Goal: Navigation & Orientation: Find specific page/section

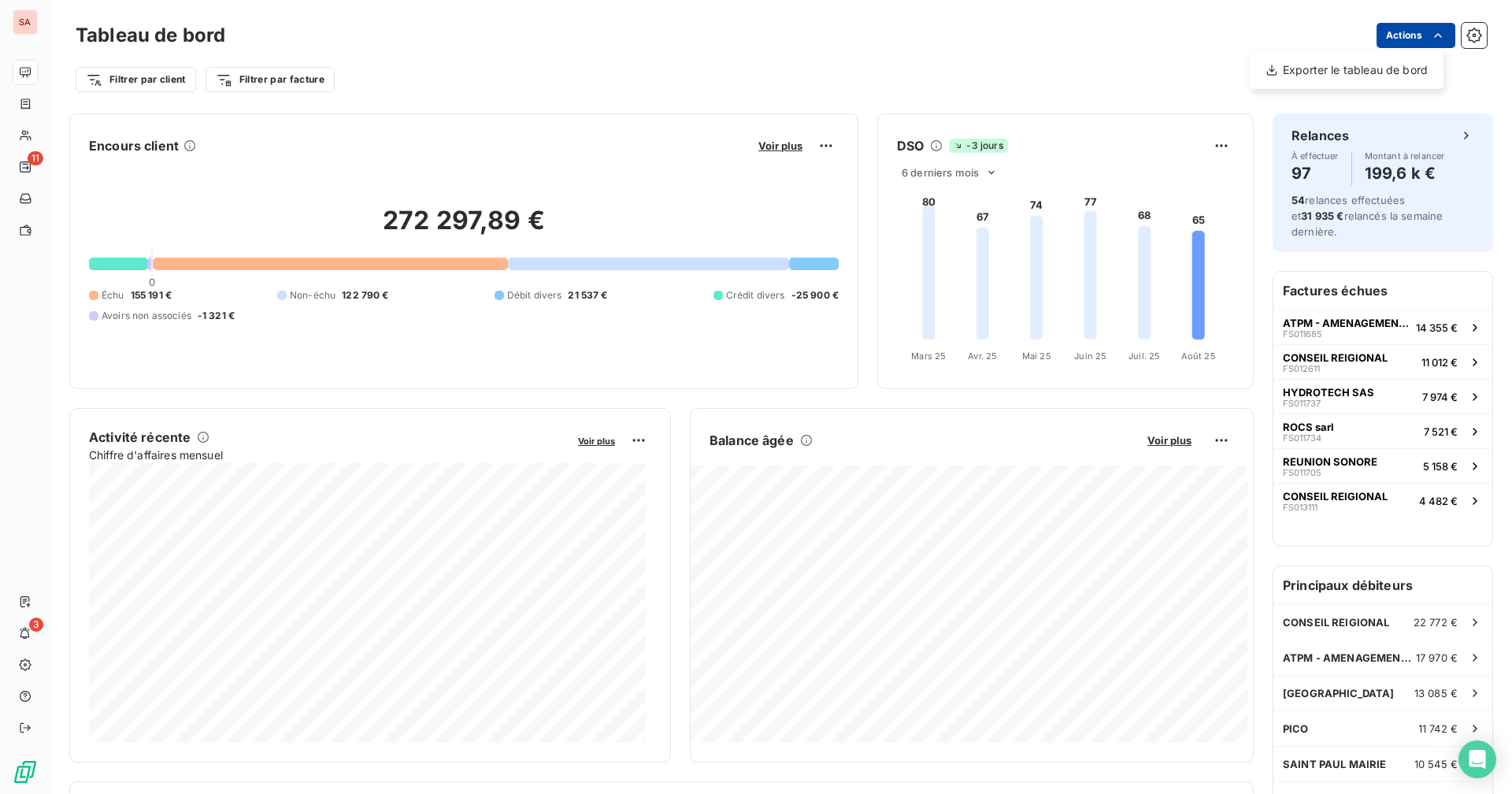
click at [1416, 40] on html "SA 11 3 Tableau de bord Actions Exporter le tableau de bord Filtrer par client …" at bounding box center [756, 397] width 1512 height 794
click at [1416, 40] on html "SA 11 3 Tableau de bord Actions Filtrer par client Filtrer par facture Encours …" at bounding box center [756, 397] width 1512 height 794
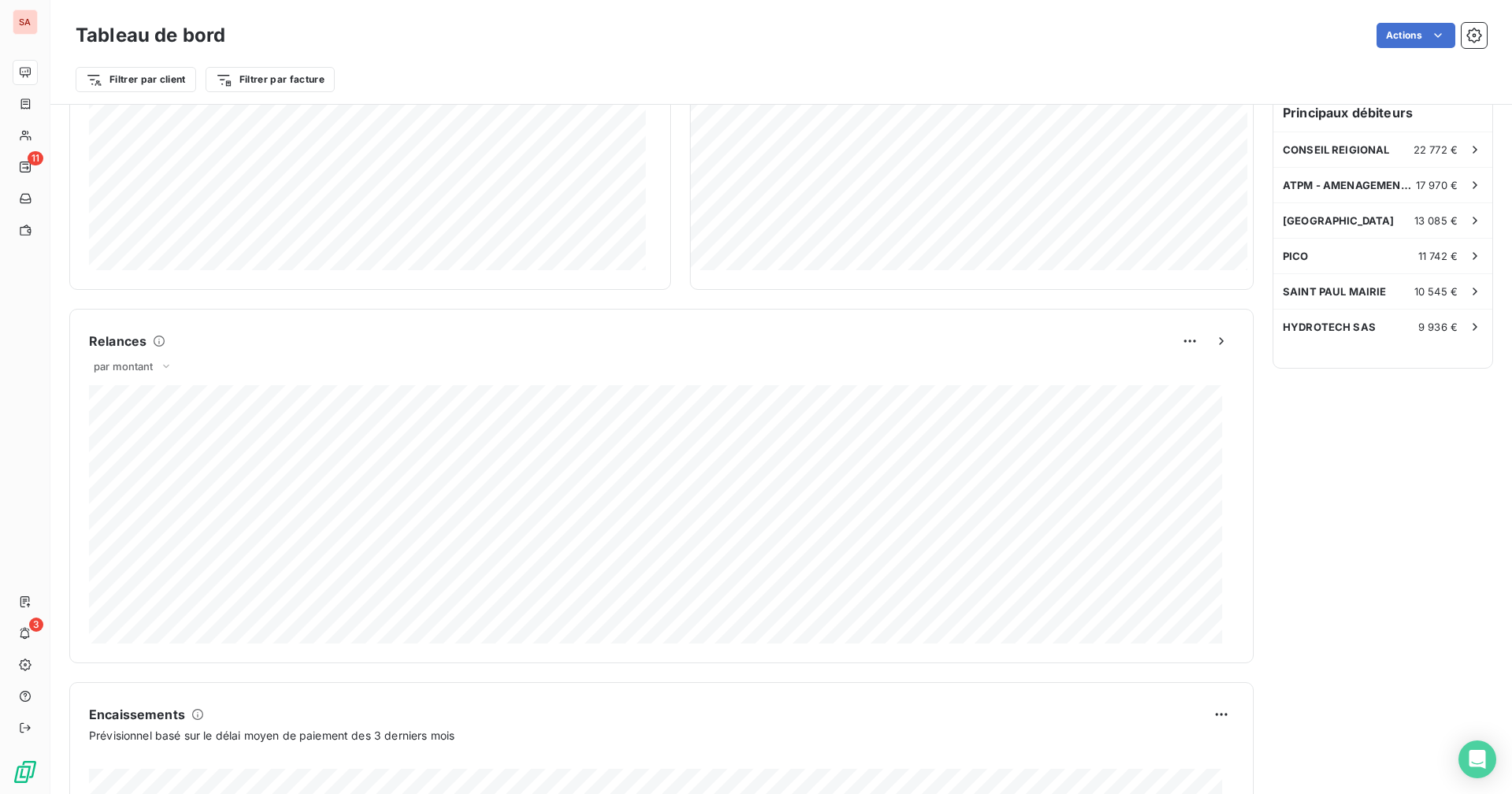
scroll to position [741, 0]
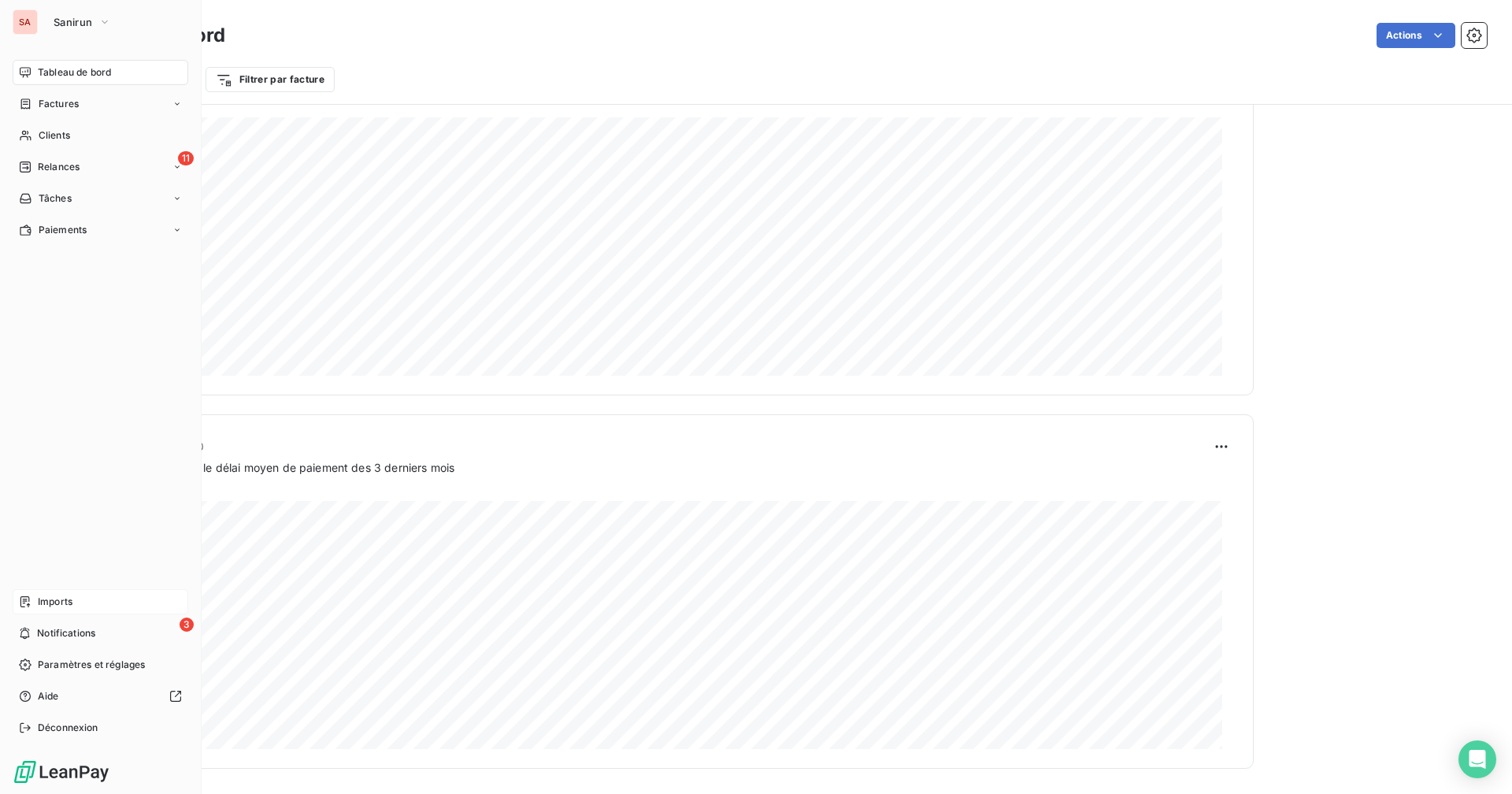
click at [51, 604] on span "Imports" at bounding box center [55, 602] width 35 height 14
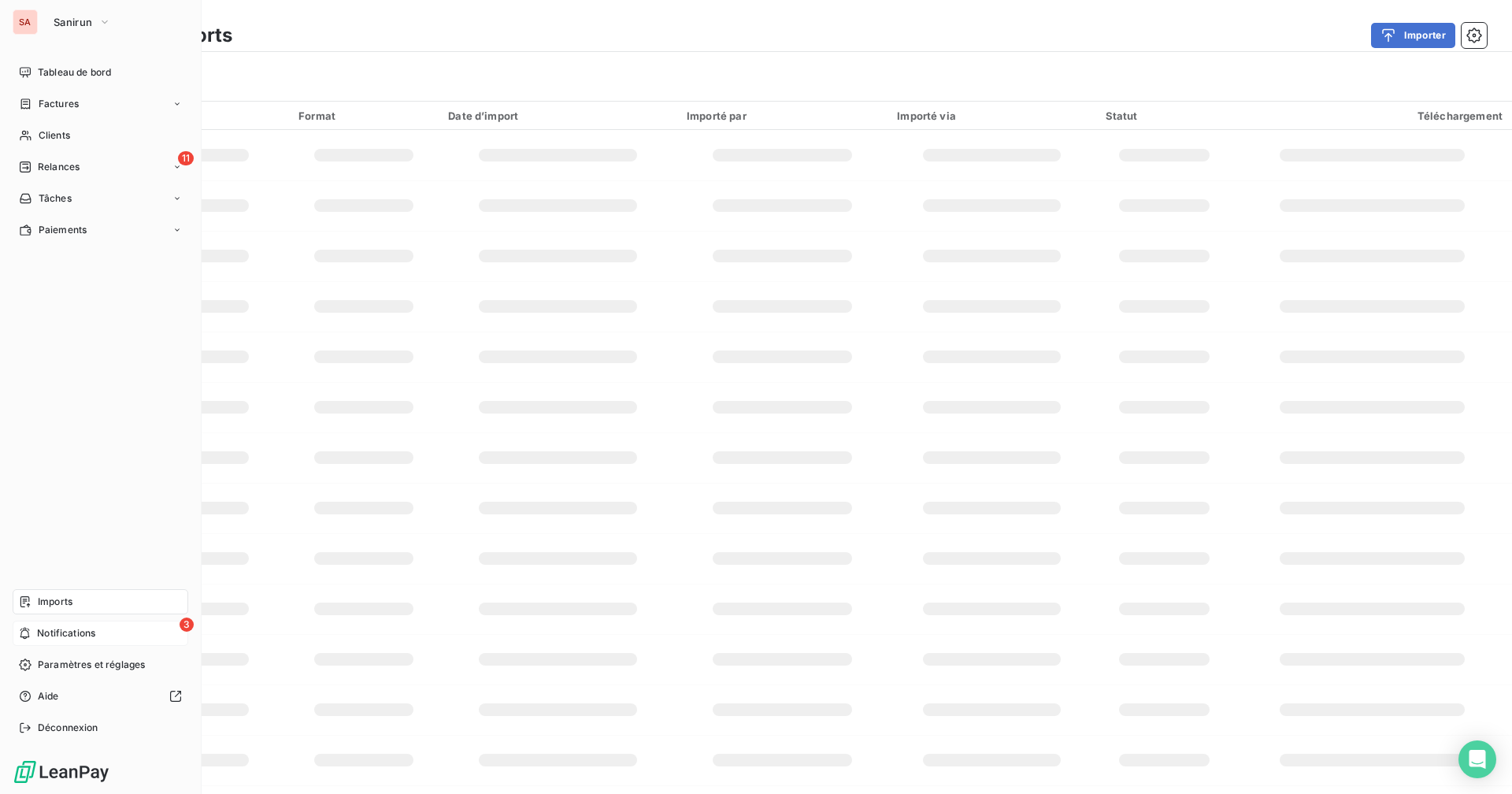
click at [32, 631] on div "3 Notifications" at bounding box center [100, 633] width 175 height 25
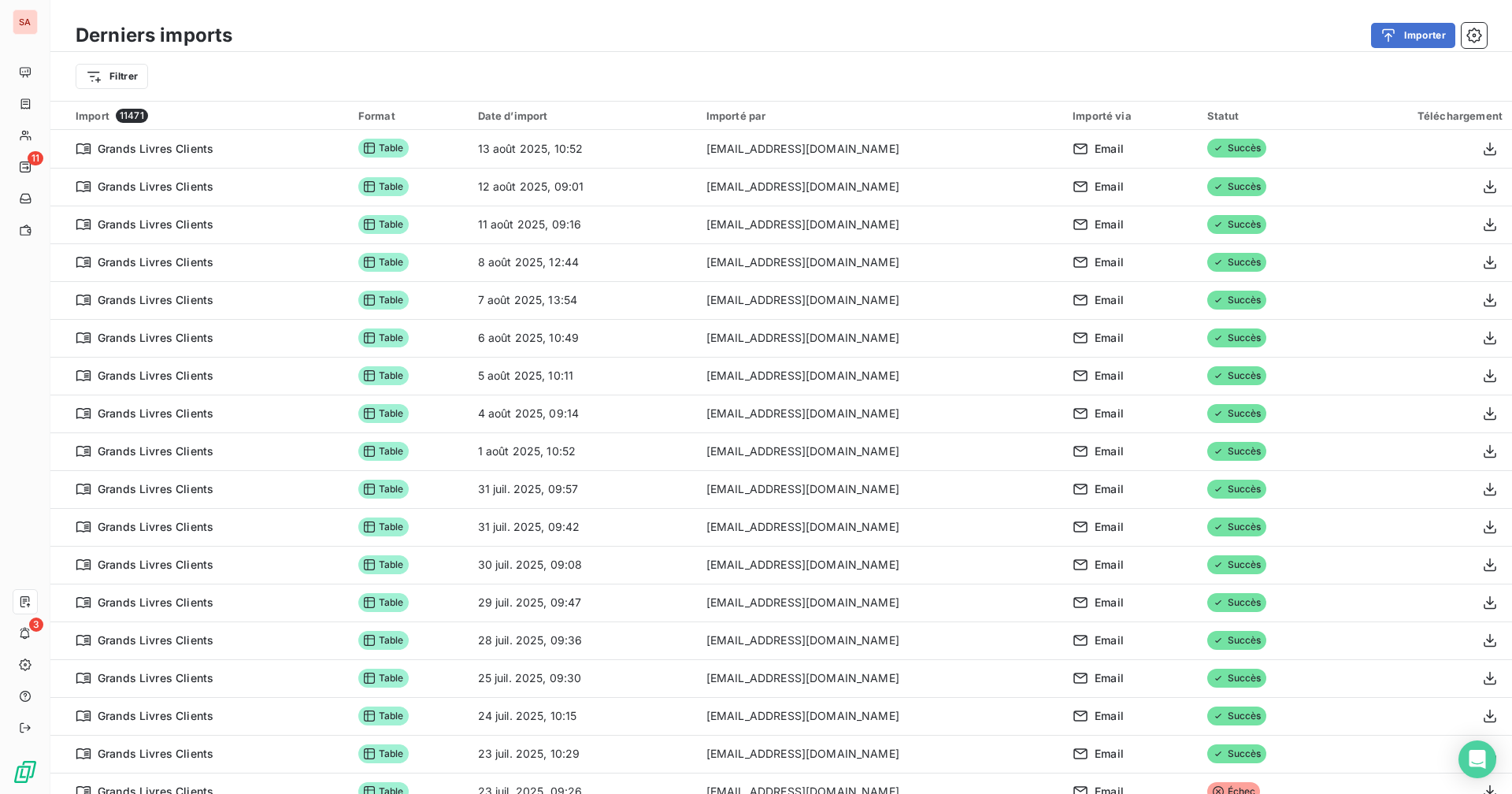
click at [824, 39] on div "Importer" at bounding box center [869, 35] width 1236 height 25
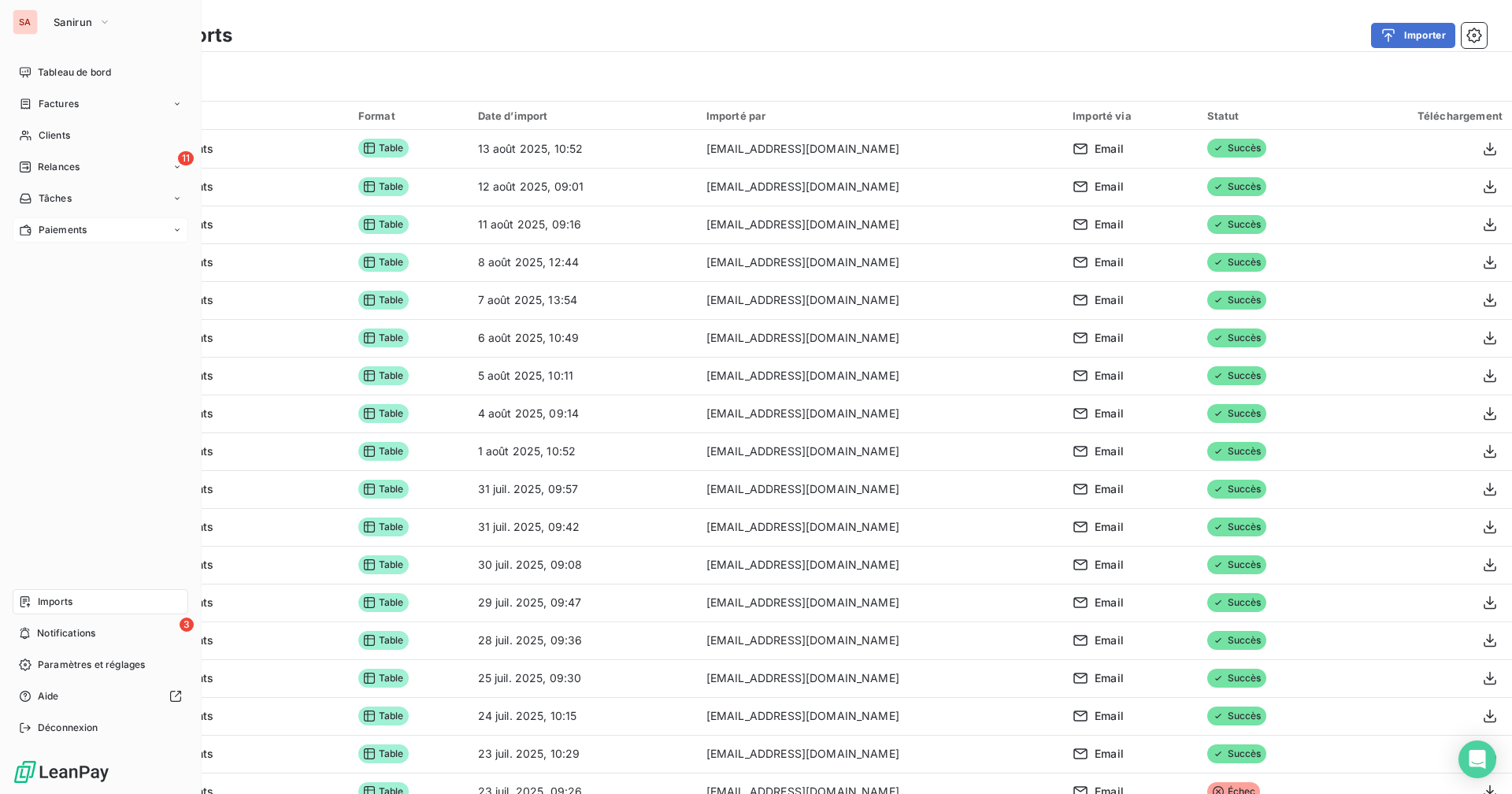
click at [153, 232] on div "Paiements" at bounding box center [100, 230] width 175 height 25
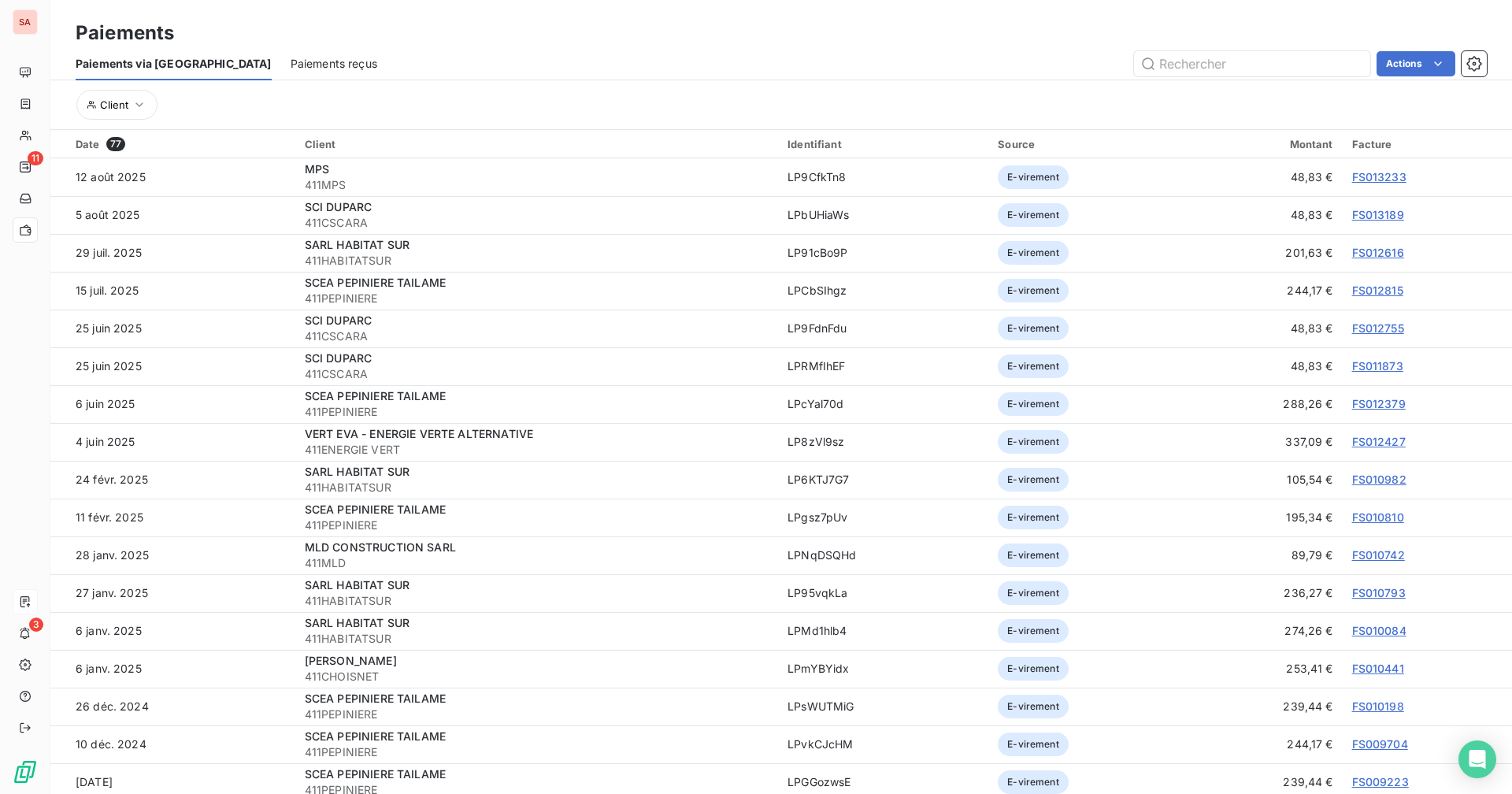
click at [290, 65] on span "Paiements reçus" at bounding box center [334, 64] width 87 height 16
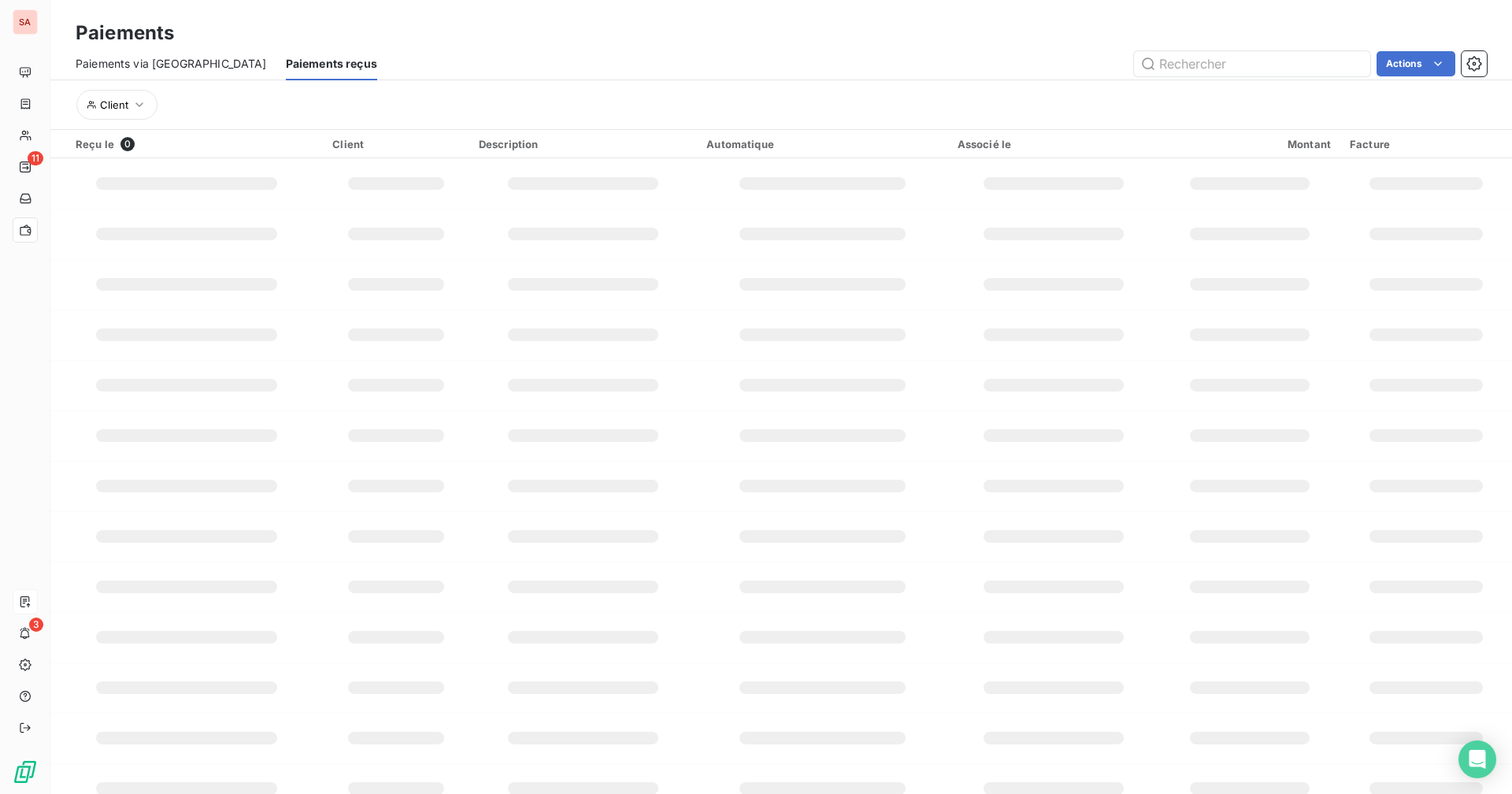
click at [490, 30] on div "Paiements" at bounding box center [781, 33] width 1462 height 28
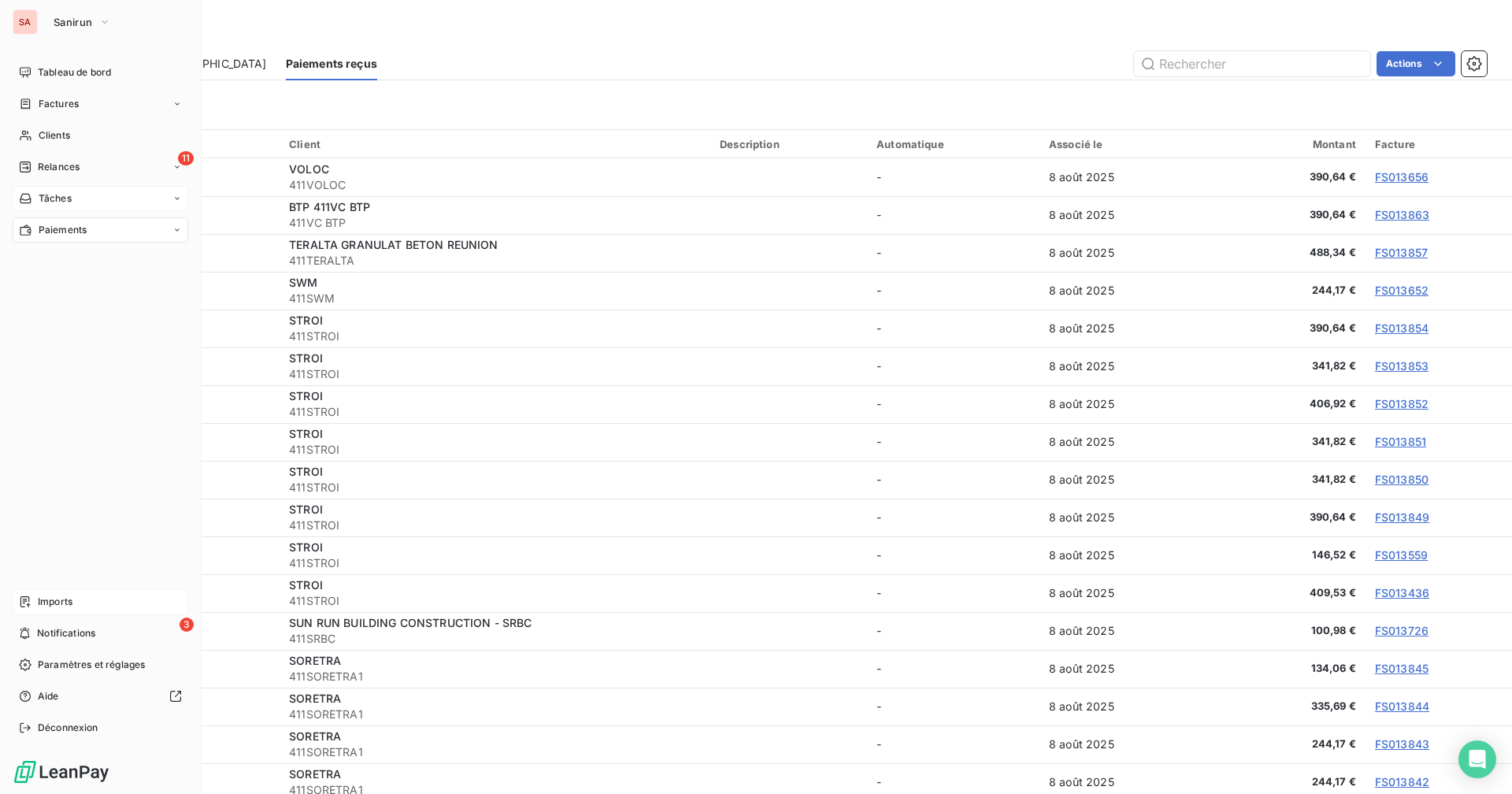
click at [122, 195] on div "Tâches" at bounding box center [100, 198] width 175 height 25
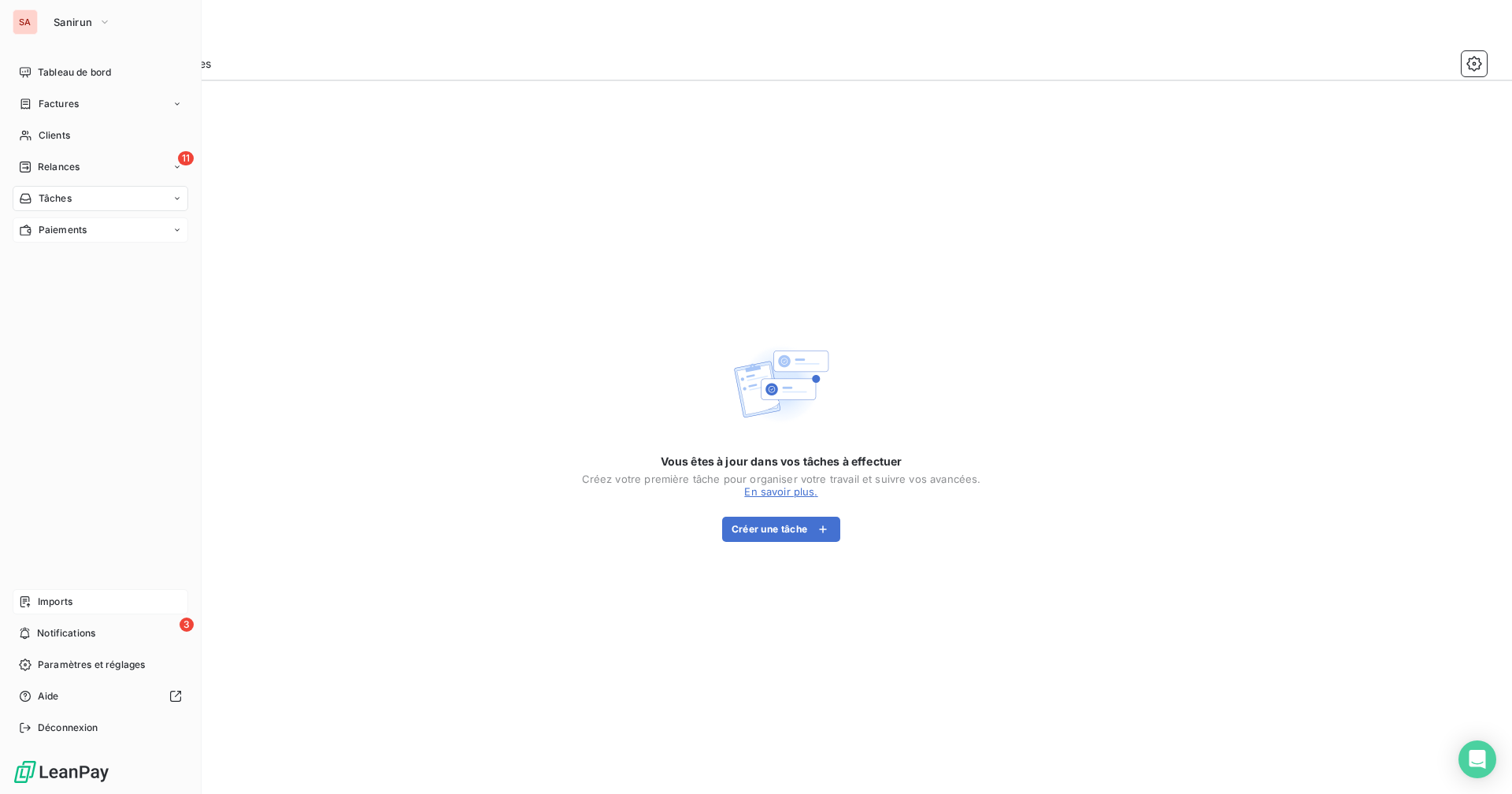
click at [125, 233] on div "Paiements" at bounding box center [100, 230] width 175 height 25
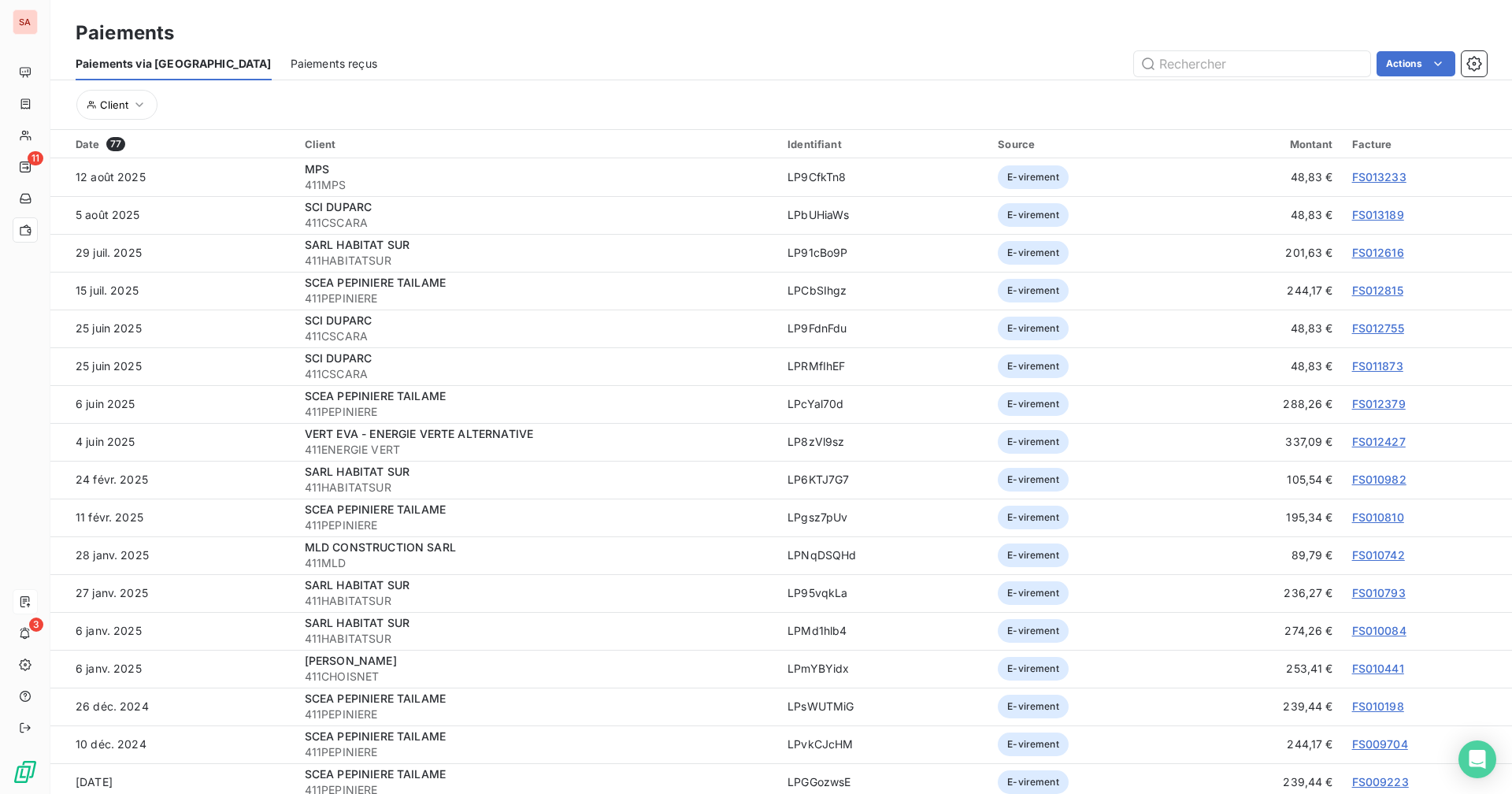
drag, startPoint x: 465, startPoint y: 35, endPoint x: 1120, endPoint y: 35, distance: 655.0
click at [467, 35] on div "Paiements" at bounding box center [781, 33] width 1462 height 28
click at [290, 68] on span "Paiements reçus" at bounding box center [334, 64] width 87 height 16
